Goal: Information Seeking & Learning: Learn about a topic

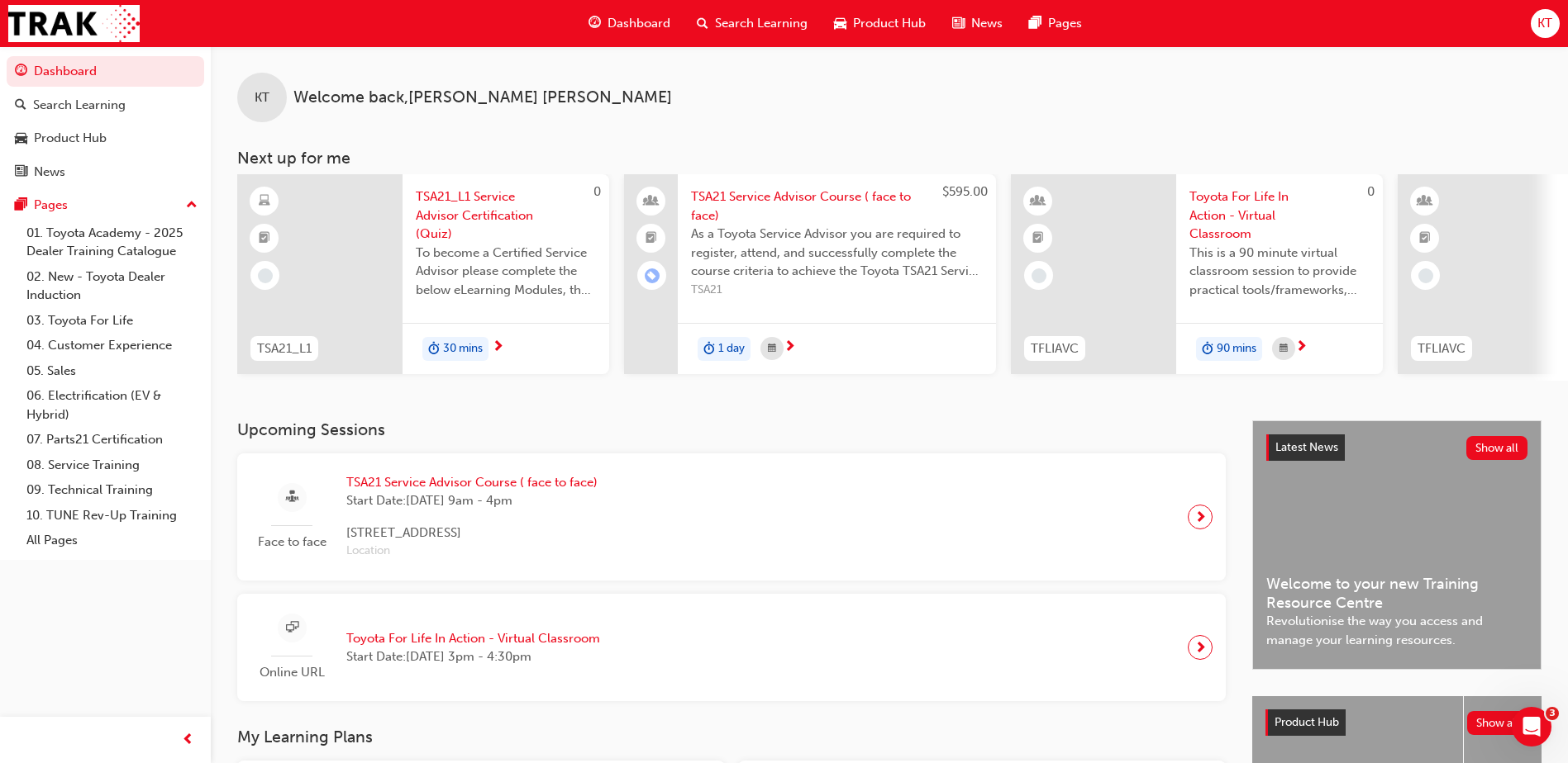
click at [478, 211] on span "TSA21_L1 Service Advisor Certification (Quiz)" at bounding box center [505, 215] width 180 height 56
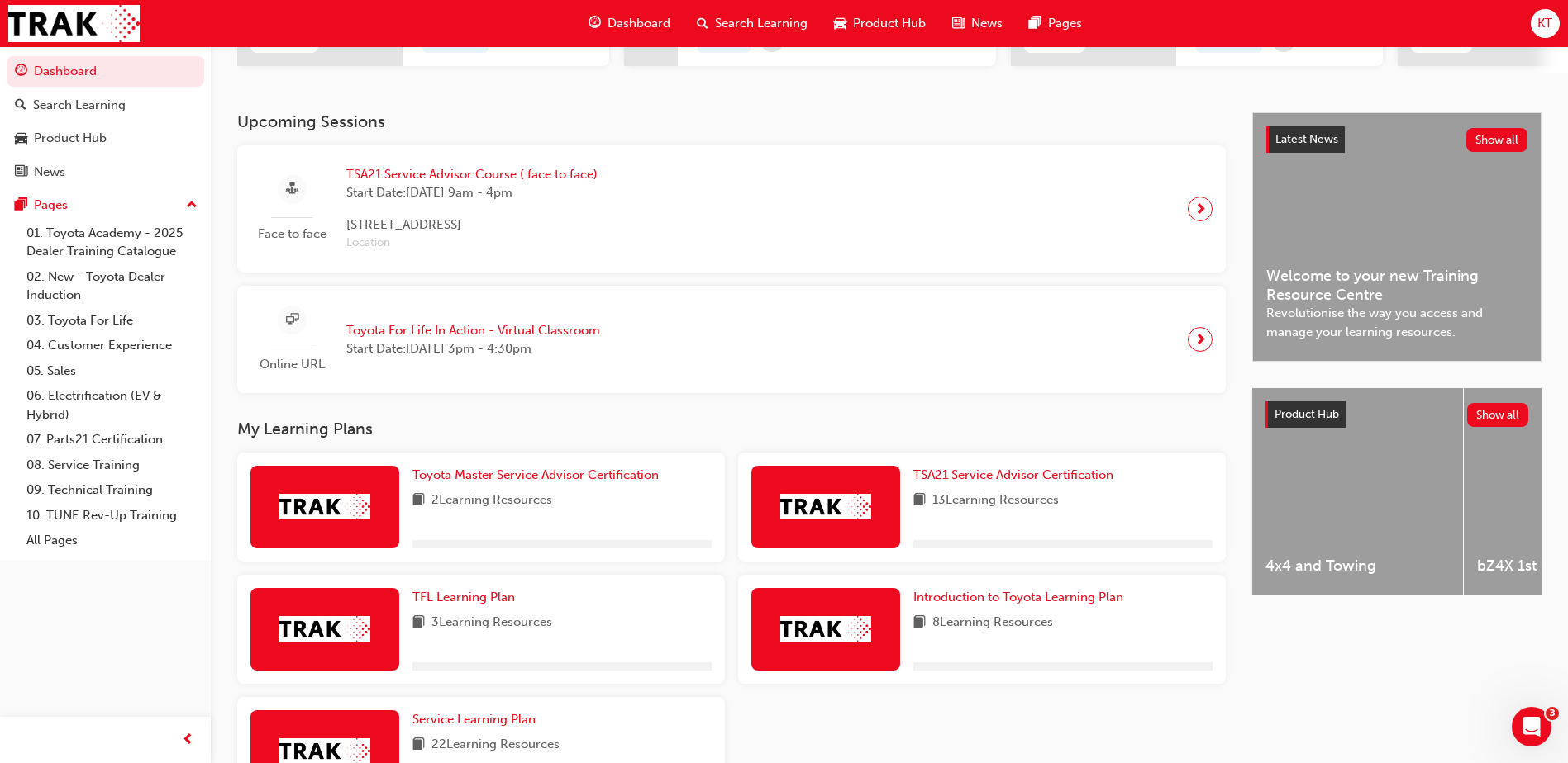
scroll to position [413, 0]
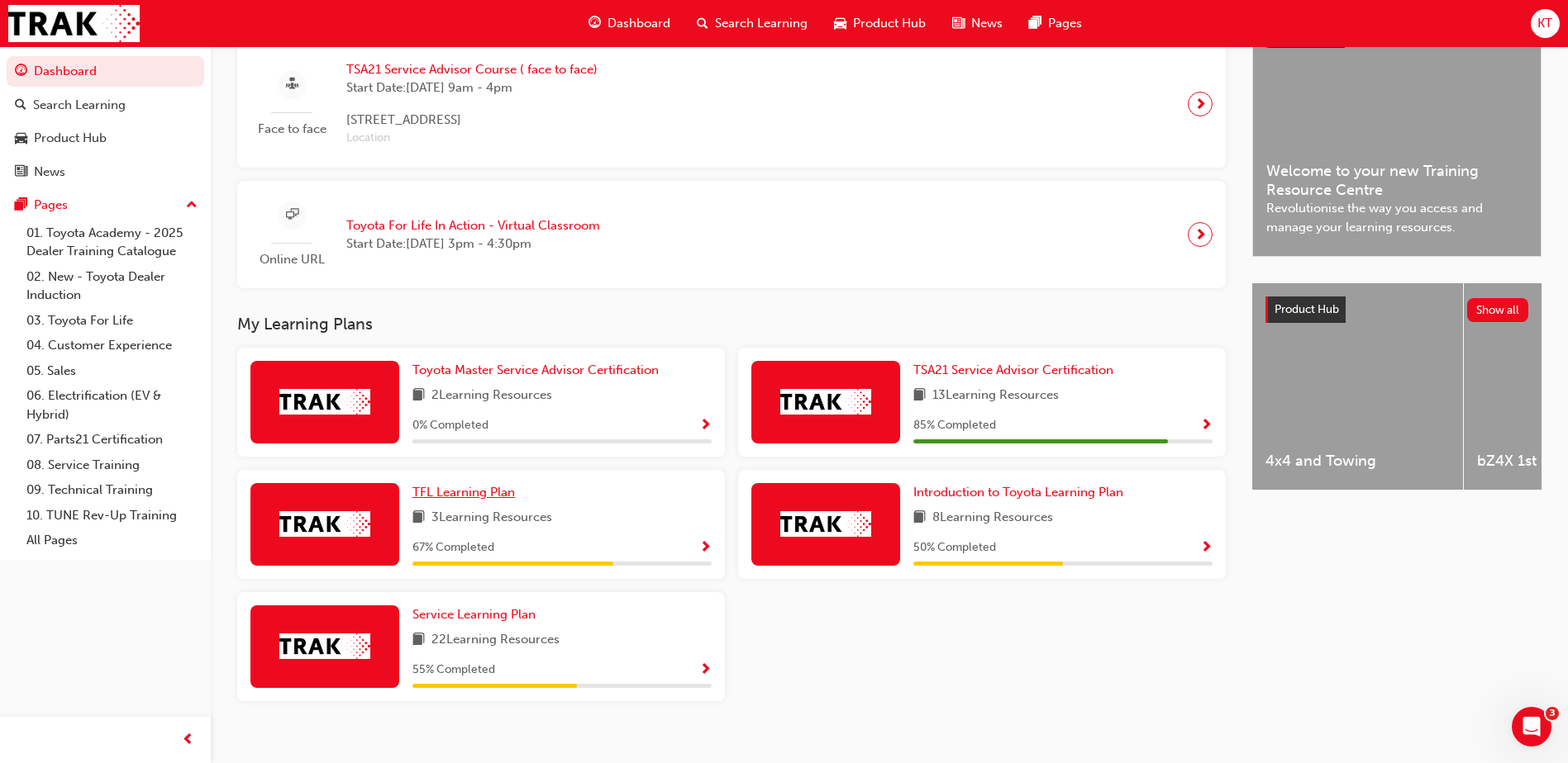
click at [455, 500] on span "TFL Learning Plan" at bounding box center [463, 492] width 103 height 15
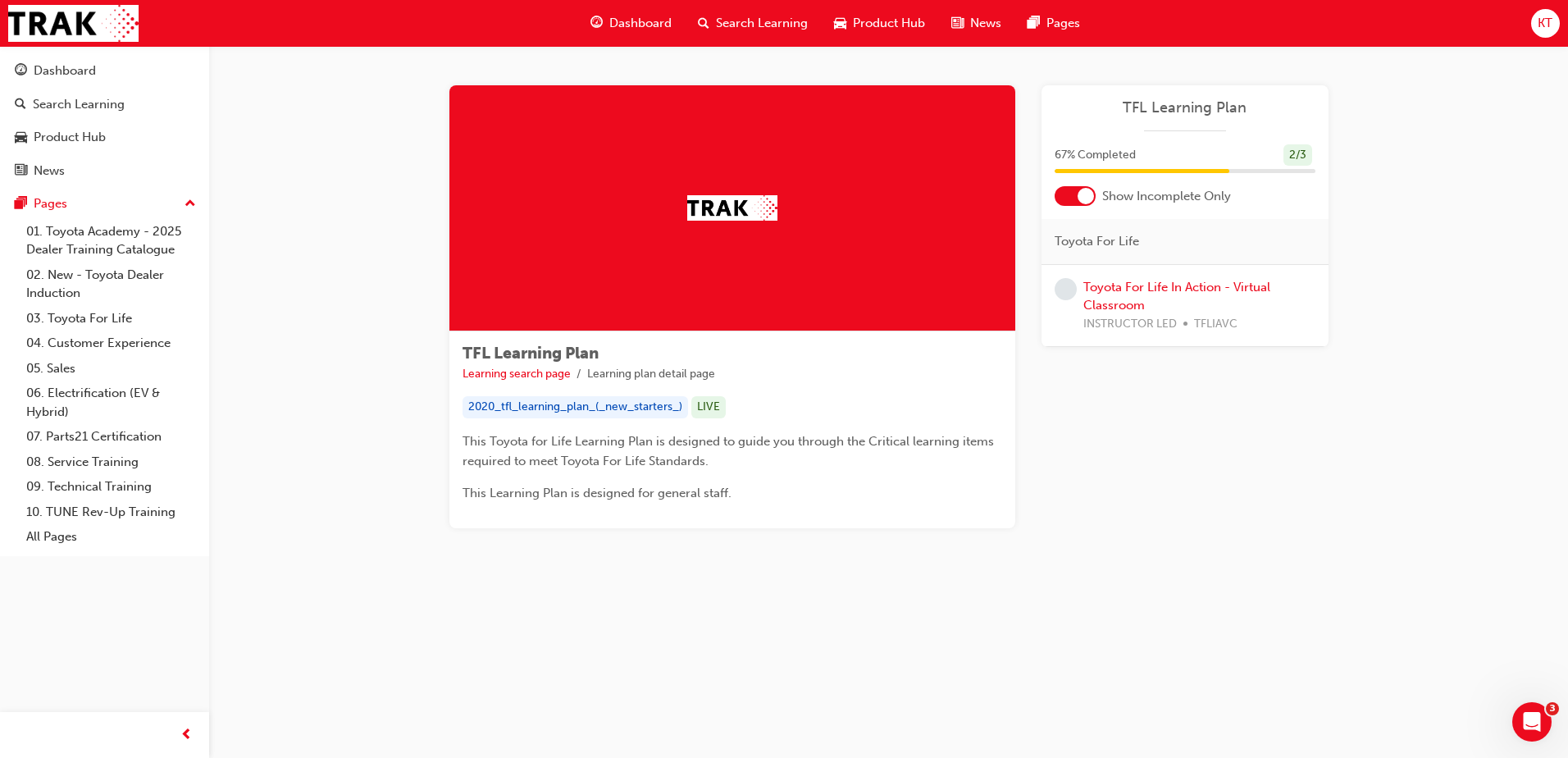
click at [1084, 194] on div at bounding box center [1087, 196] width 17 height 17
click at [1061, 197] on div at bounding box center [1065, 196] width 17 height 17
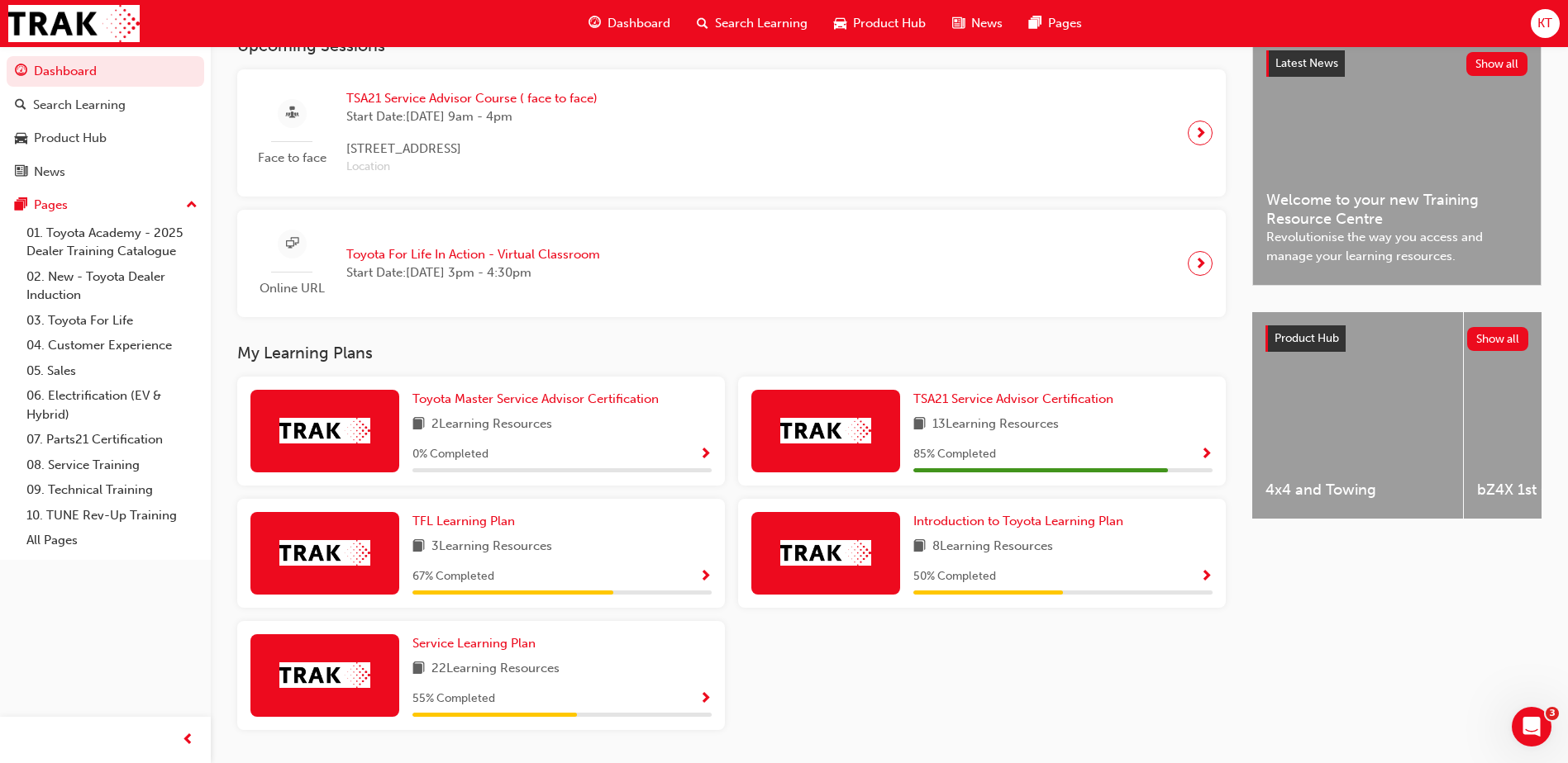
scroll to position [413, 0]
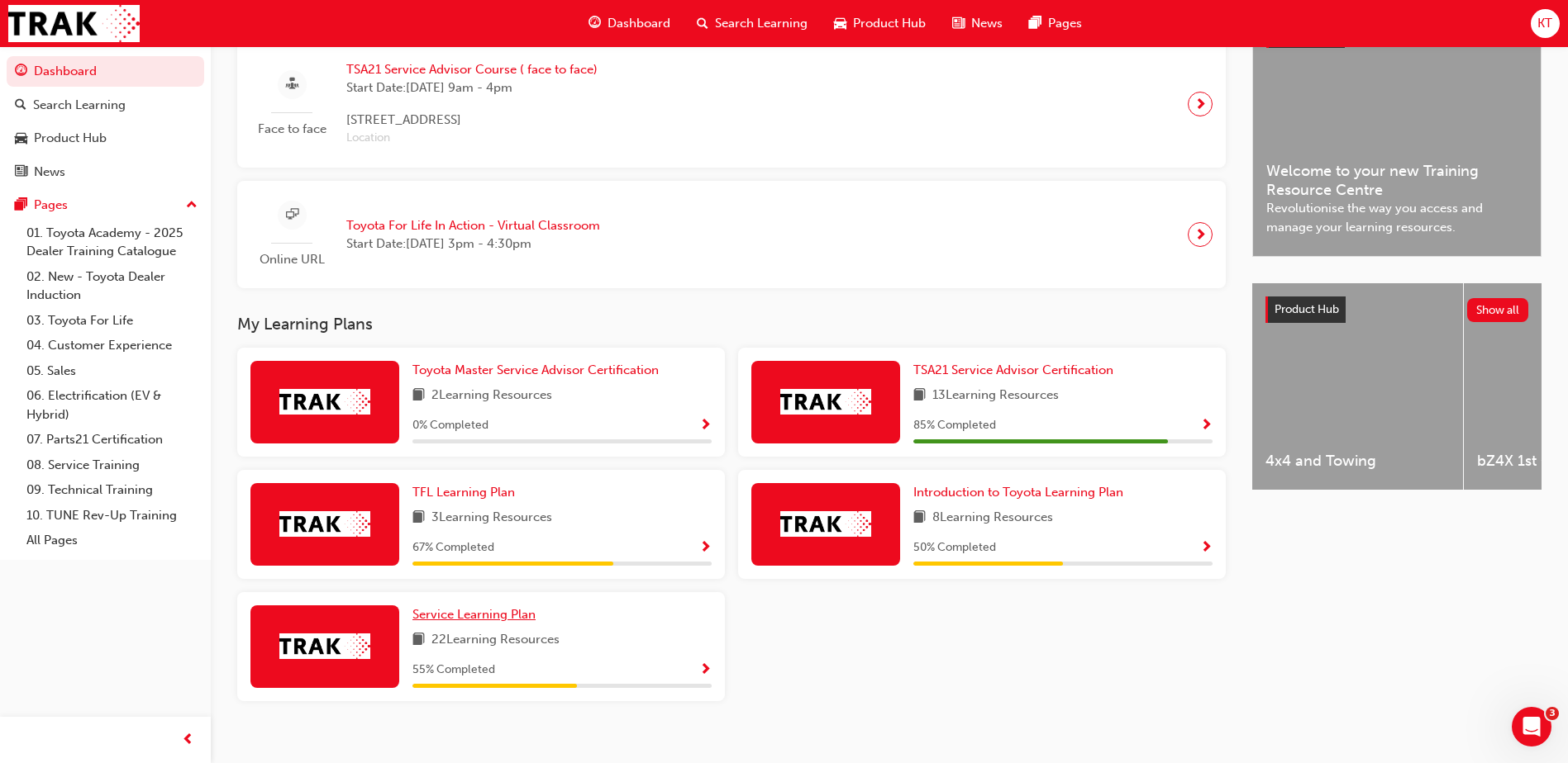
click at [478, 622] on span "Service Learning Plan" at bounding box center [473, 614] width 123 height 15
